Goal: Information Seeking & Learning: Learn about a topic

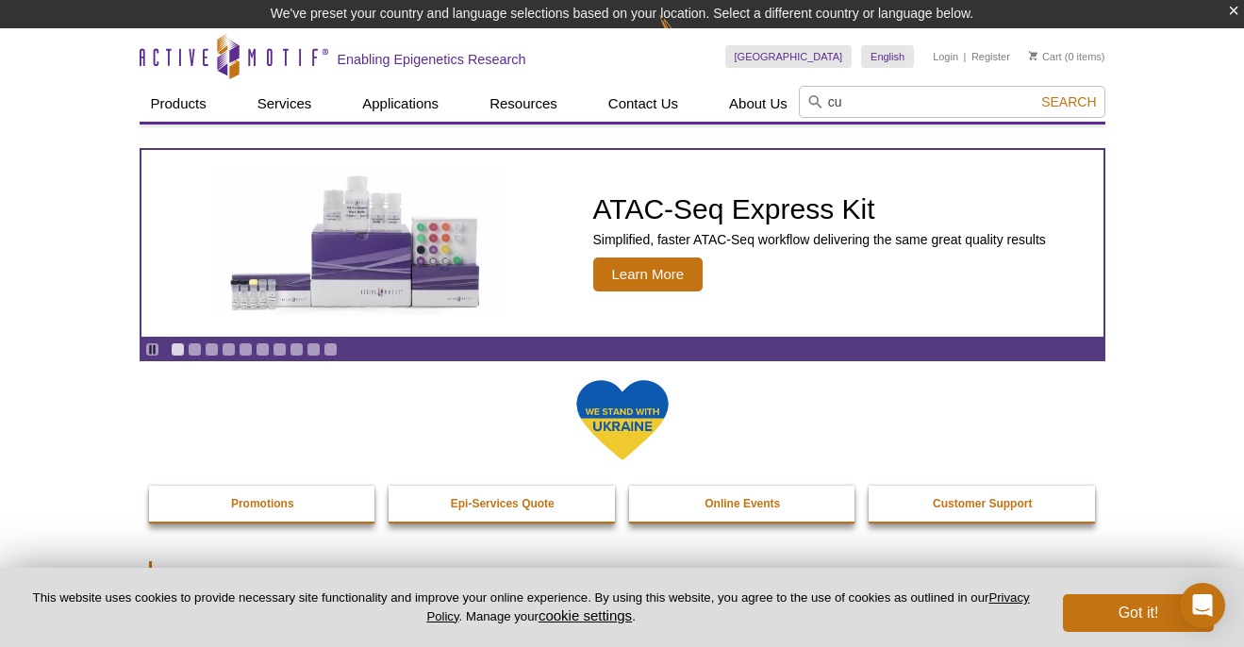
type input "c"
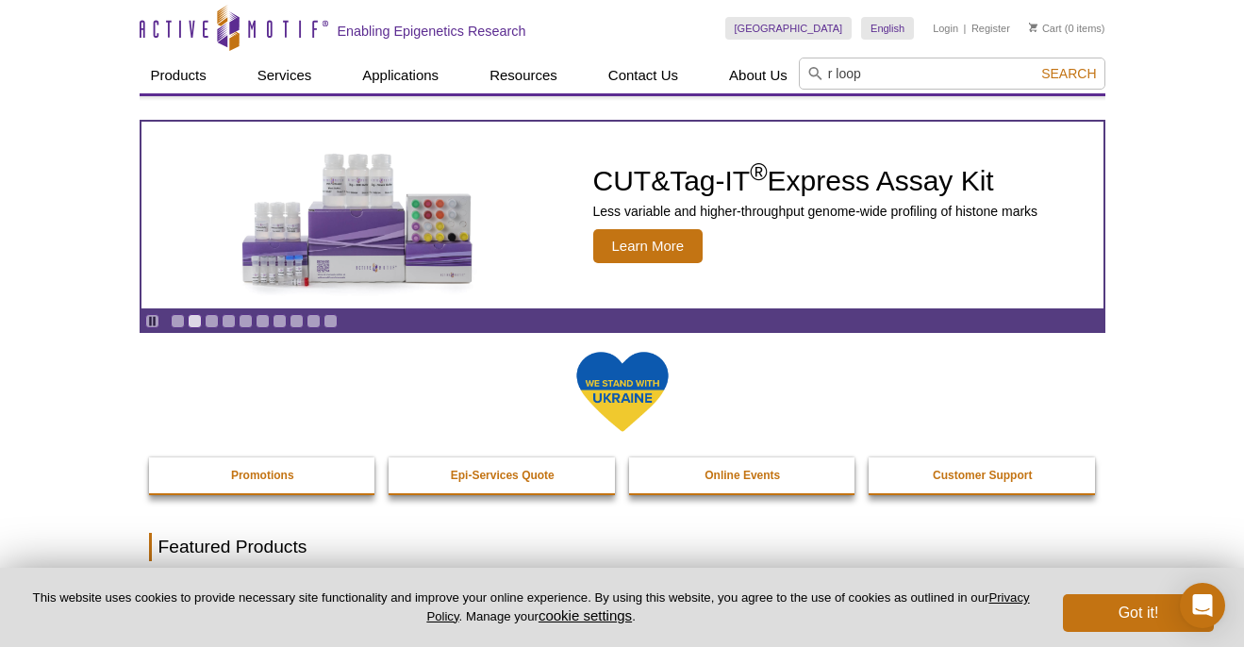
type input "r loop"
click at [1070, 74] on button "Search" at bounding box center [1069, 73] width 66 height 17
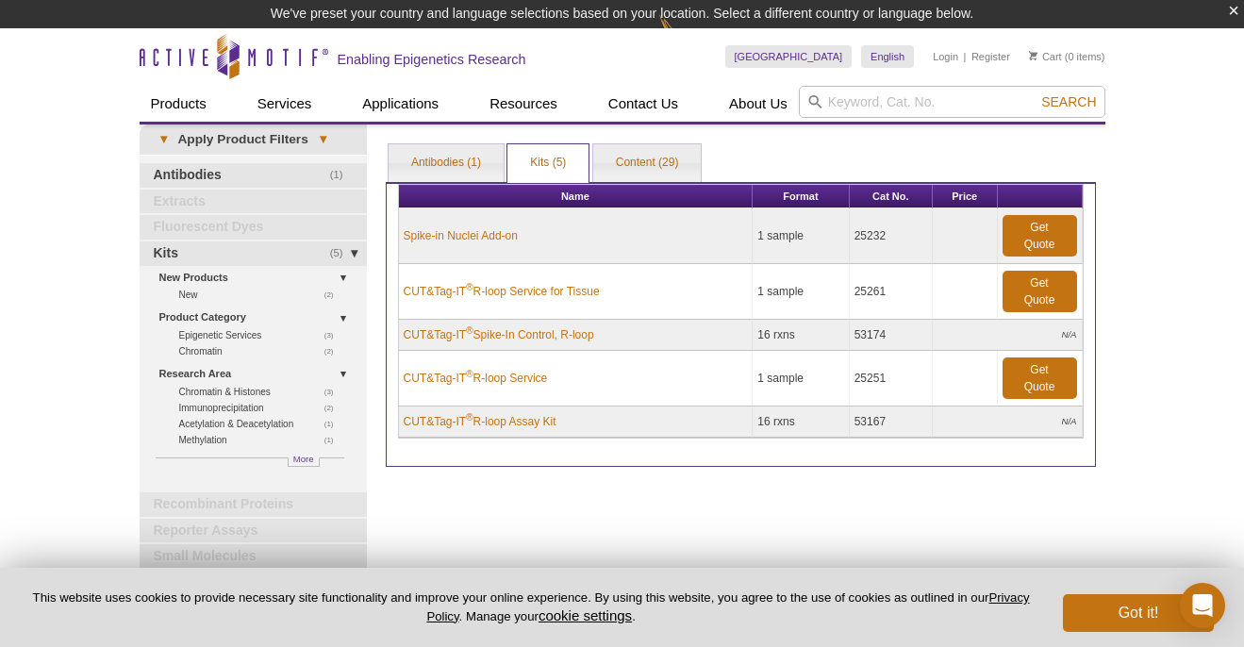
scroll to position [4, 0]
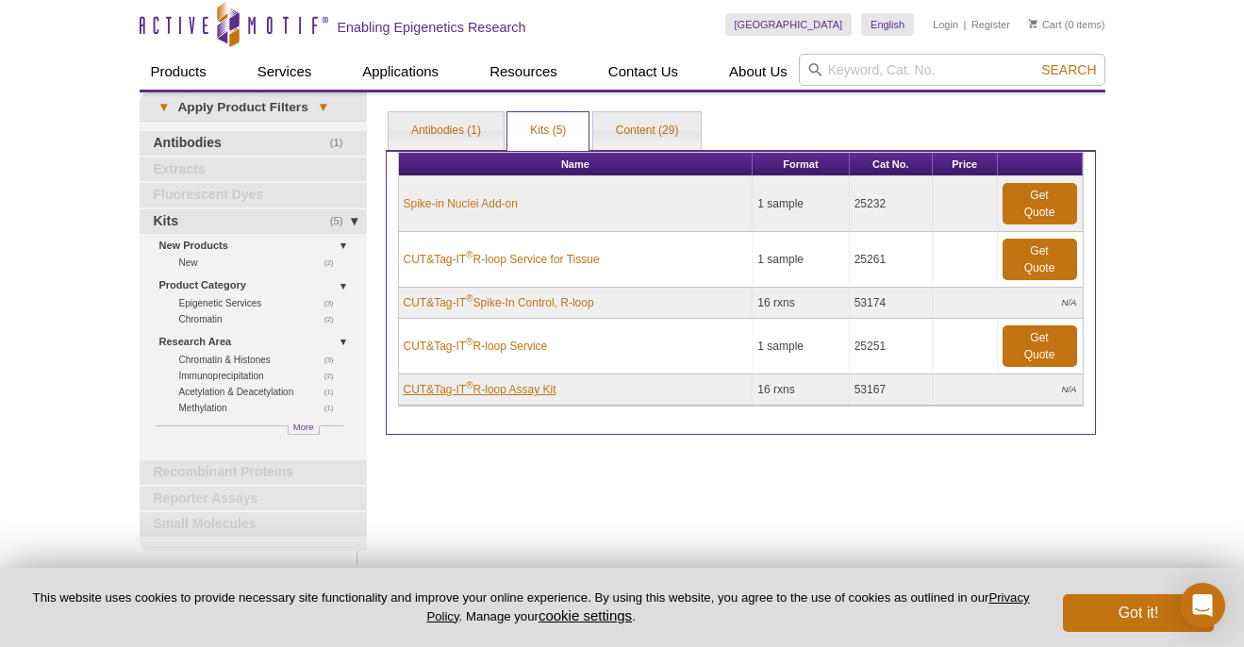
click at [535, 385] on link "CUT&Tag-IT ® R-loop Assay Kit" at bounding box center [480, 389] width 153 height 17
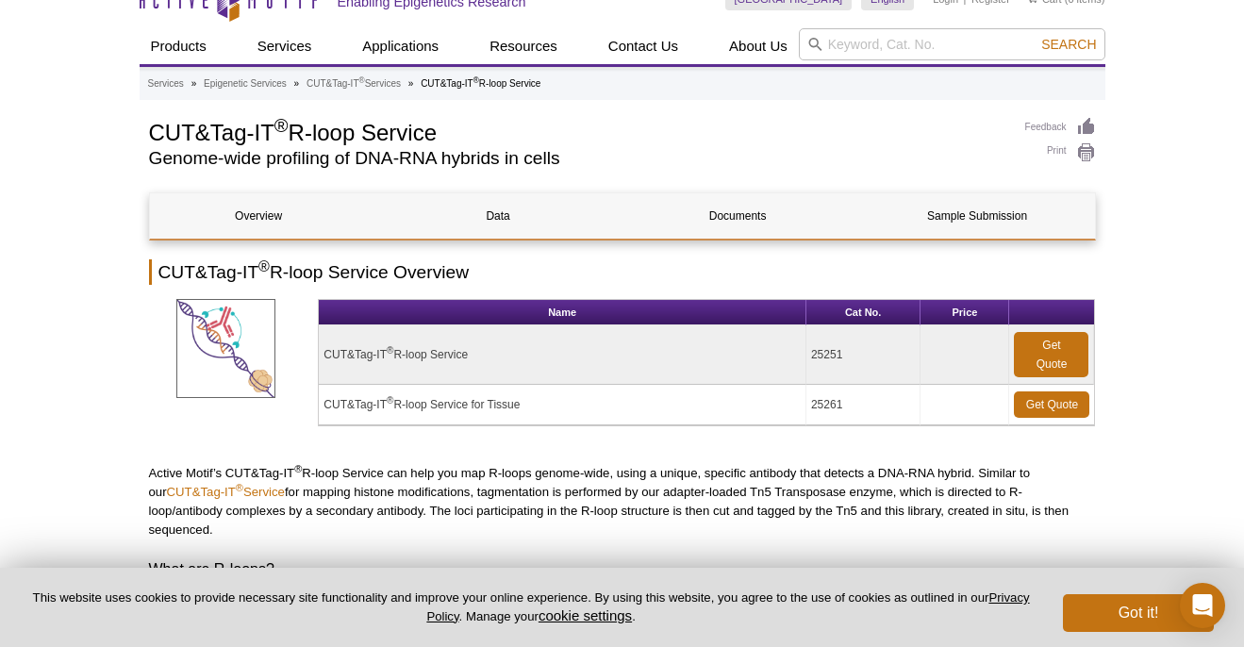
scroll to position [75, 0]
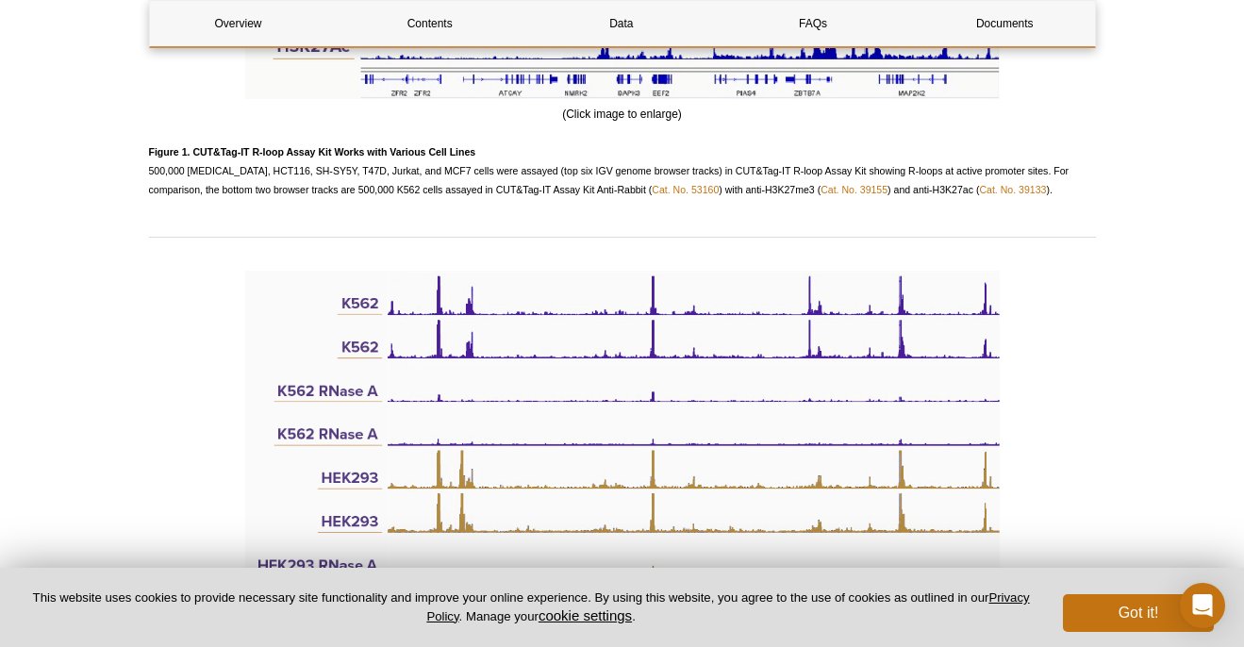
scroll to position [2835, 0]
